Goal: Task Accomplishment & Management: Manage account settings

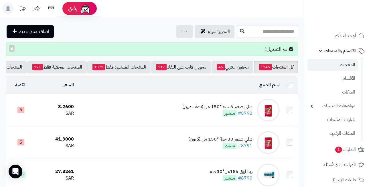
click at [123, 30] on div "التحرير لسريع جرد مخزون المنتجات جرد مخزون الخيارات فقط تعديل أسعار المنتجات ال…" at bounding box center [121, 31] width 230 height 13
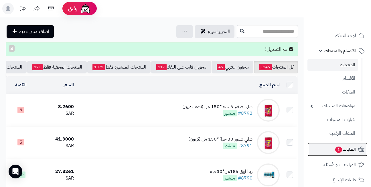
click at [342, 153] on link "الطلبات 1" at bounding box center [337, 149] width 60 height 14
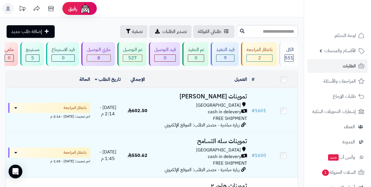
click at [152, 15] on header "رفيق ! الطلبات معالجة مكتمل إرجاع المنتجات العملاء المتواجدون الان 549 عملاء من…" at bounding box center [185, 8] width 371 height 17
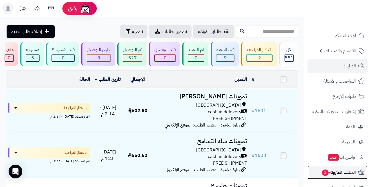
click at [330, 170] on span "السلات المتروكة 1" at bounding box center [338, 172] width 35 height 8
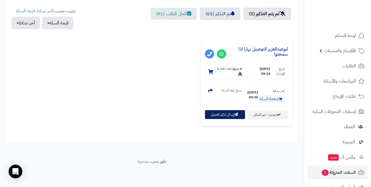
scroll to position [212, 0]
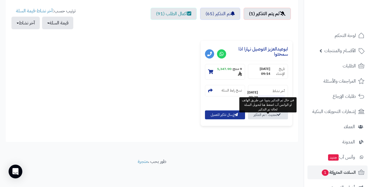
click at [264, 114] on link "تحديث : تم التذكير" at bounding box center [268, 114] width 40 height 9
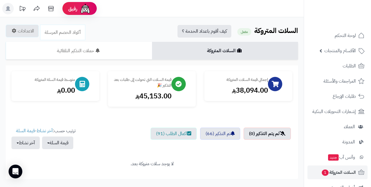
click at [143, 27] on h2 "السلات المتروكة مفعل كيف أقوم باعداد الخدمة ؟" at bounding box center [152, 31] width 292 height 13
click at [143, 28] on h2 "السلات المتروكة مفعل كيف أقوم باعداد الخدمة ؟" at bounding box center [152, 31] width 292 height 13
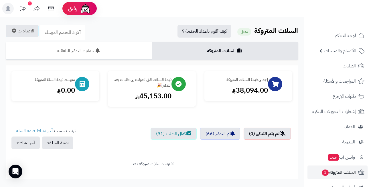
click at [143, 28] on h2 "السلات المتروكة مفعل كيف أقوم باعداد الخدمة ؟" at bounding box center [152, 31] width 292 height 13
click at [156, 26] on h2 "السلات المتروكة مفعل كيف أقوم باعداد الخدمة ؟" at bounding box center [152, 31] width 292 height 13
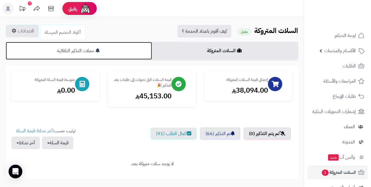
click at [151, 49] on link "حملات التذكير التلقائية" at bounding box center [79, 51] width 146 height 18
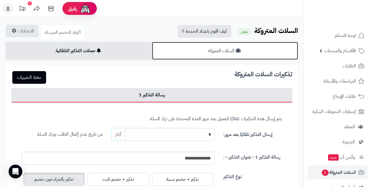
click at [161, 50] on link "السلات المتروكة" at bounding box center [225, 51] width 146 height 18
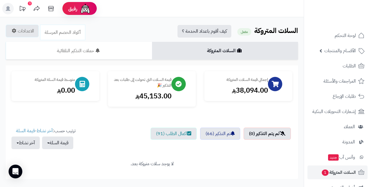
click at [153, 21] on div "الرئيسية الإضافات السلات المتروكة السلات المتروكة مفعل كيف أقوم باعداد الخدمة ؟…" at bounding box center [152, 106] width 304 height 178
click at [153, 20] on div "الرئيسية الإضافات السلات المتروكة السلات المتروكة مفعل كيف أقوم باعداد الخدمة ؟…" at bounding box center [152, 106] width 304 height 178
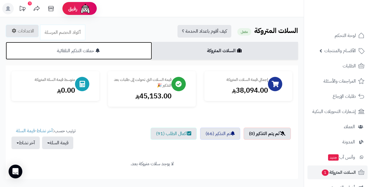
click at [137, 47] on link "حملات التذكير التلقائية" at bounding box center [79, 51] width 146 height 18
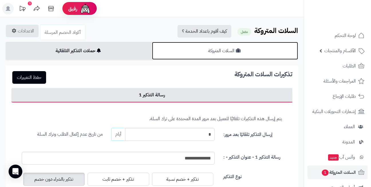
click at [175, 46] on link "السلات المتروكة" at bounding box center [225, 51] width 146 height 18
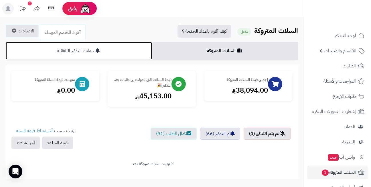
click at [135, 49] on link "حملات التذكير التلقائية" at bounding box center [79, 51] width 146 height 18
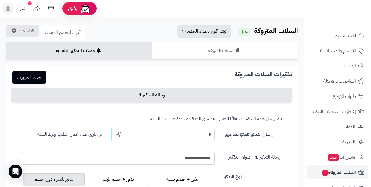
click at [159, 11] on header "رفيق ! 1 الطلبات معالجة مكتمل إرجاع المنتجات العملاء المتواجدون الان 549 عملاء …" at bounding box center [185, 8] width 371 height 17
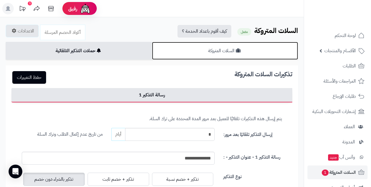
click at [167, 49] on link "السلات المتروكة" at bounding box center [225, 51] width 146 height 18
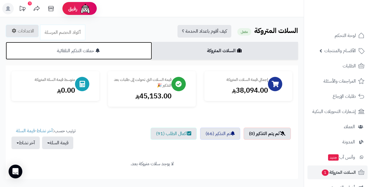
click at [127, 48] on link "حملات التذكير التلقائية" at bounding box center [79, 51] width 146 height 18
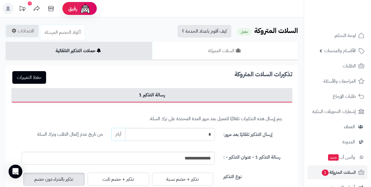
click at [136, 33] on h2 "السلات المتروكة مفعل كيف أقوم باعداد الخدمة ؟" at bounding box center [152, 31] width 292 height 13
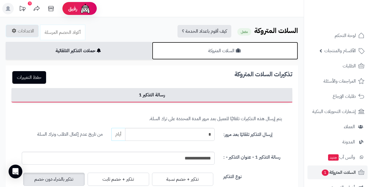
click at [176, 47] on link "السلات المتروكة" at bounding box center [225, 51] width 146 height 18
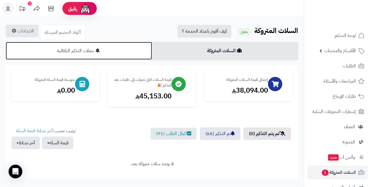
click at [147, 49] on link "حملات التذكير التلقائية" at bounding box center [79, 51] width 146 height 18
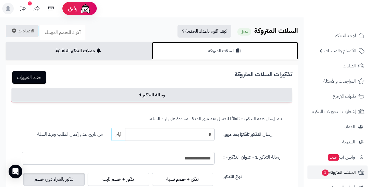
click at [175, 49] on link "السلات المتروكة" at bounding box center [225, 51] width 146 height 18
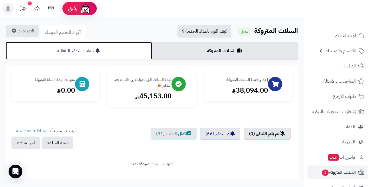
click at [142, 49] on link "حملات التذكير التلقائية" at bounding box center [79, 51] width 146 height 18
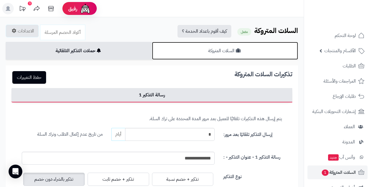
click at [172, 49] on link "السلات المتروكة" at bounding box center [225, 51] width 146 height 18
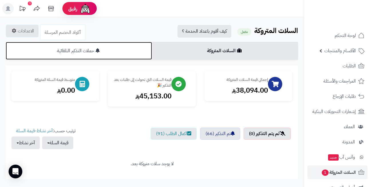
click at [137, 49] on link "حملات التذكير التلقائية" at bounding box center [79, 51] width 146 height 18
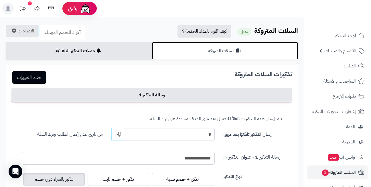
click at [163, 50] on link "السلات المتروكة" at bounding box center [225, 51] width 146 height 18
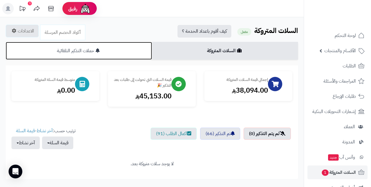
click at [134, 50] on link "حملات التذكير التلقائية" at bounding box center [79, 51] width 146 height 18
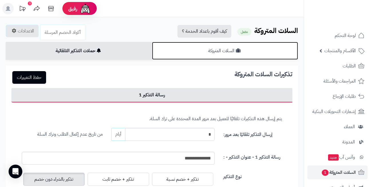
click at [161, 50] on link "السلات المتروكة" at bounding box center [225, 51] width 146 height 18
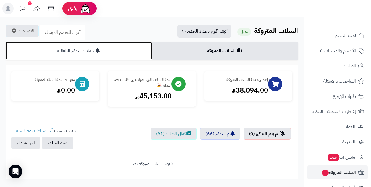
click at [135, 48] on link "حملات التذكير التلقائية" at bounding box center [79, 51] width 146 height 18
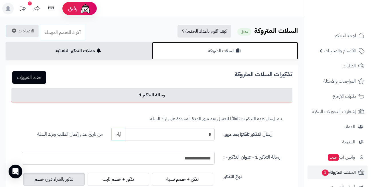
click at [169, 48] on link "السلات المتروكة" at bounding box center [225, 51] width 146 height 18
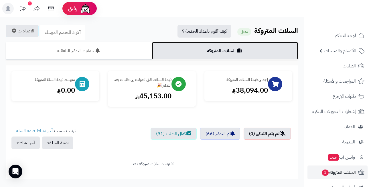
scroll to position [29, 0]
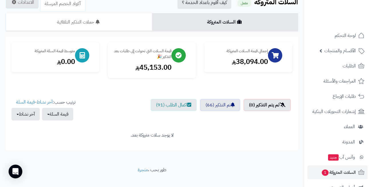
click at [157, 38] on div "حفظ التغييرات الاعدادات العامة: حالة نظام السلات المتروكة تفعيل/تعطيل **** ****…" at bounding box center [152, 93] width 292 height 113
